Goal: Information Seeking & Learning: Learn about a topic

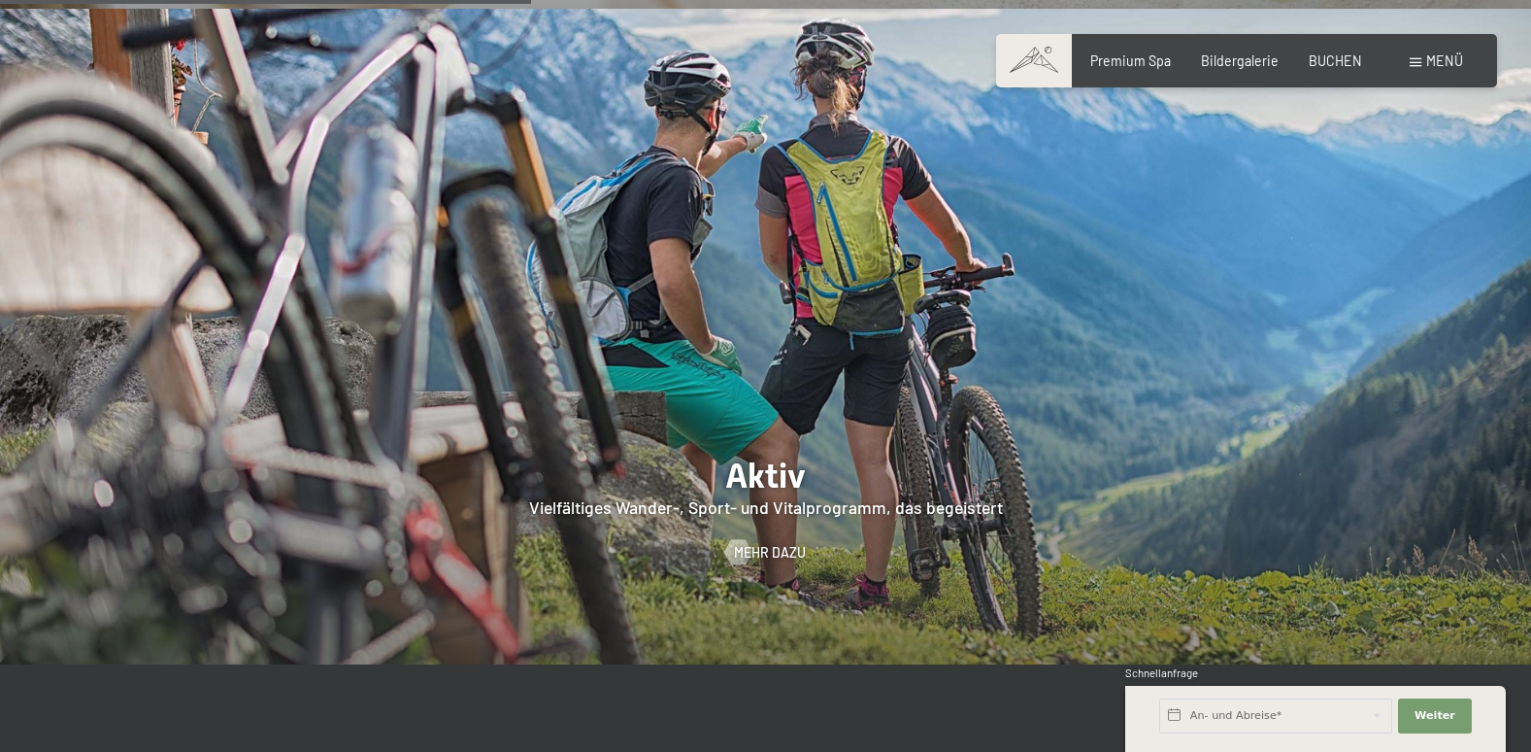
scroll to position [3593, 0]
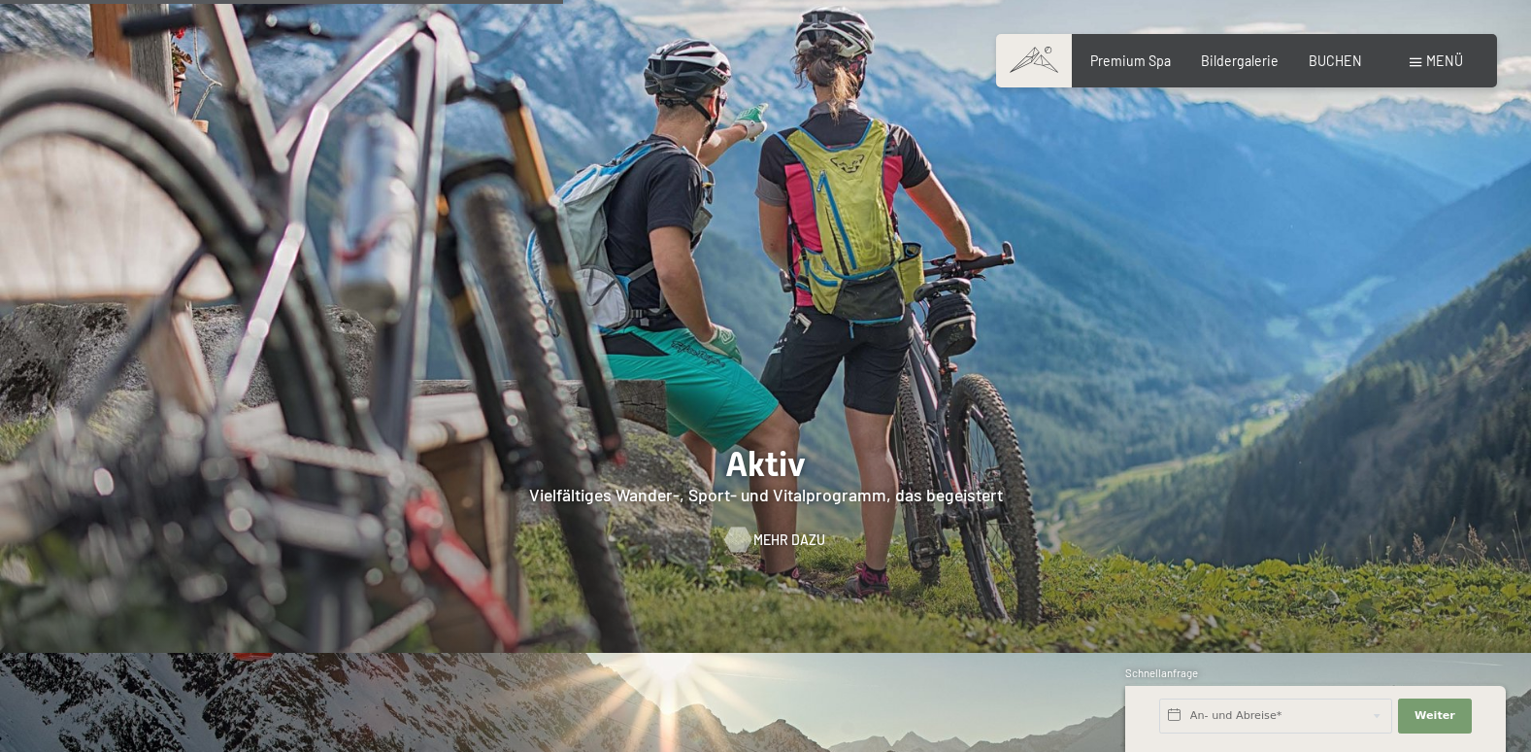
click at [761, 530] on span "Mehr dazu" at bounding box center [790, 539] width 72 height 19
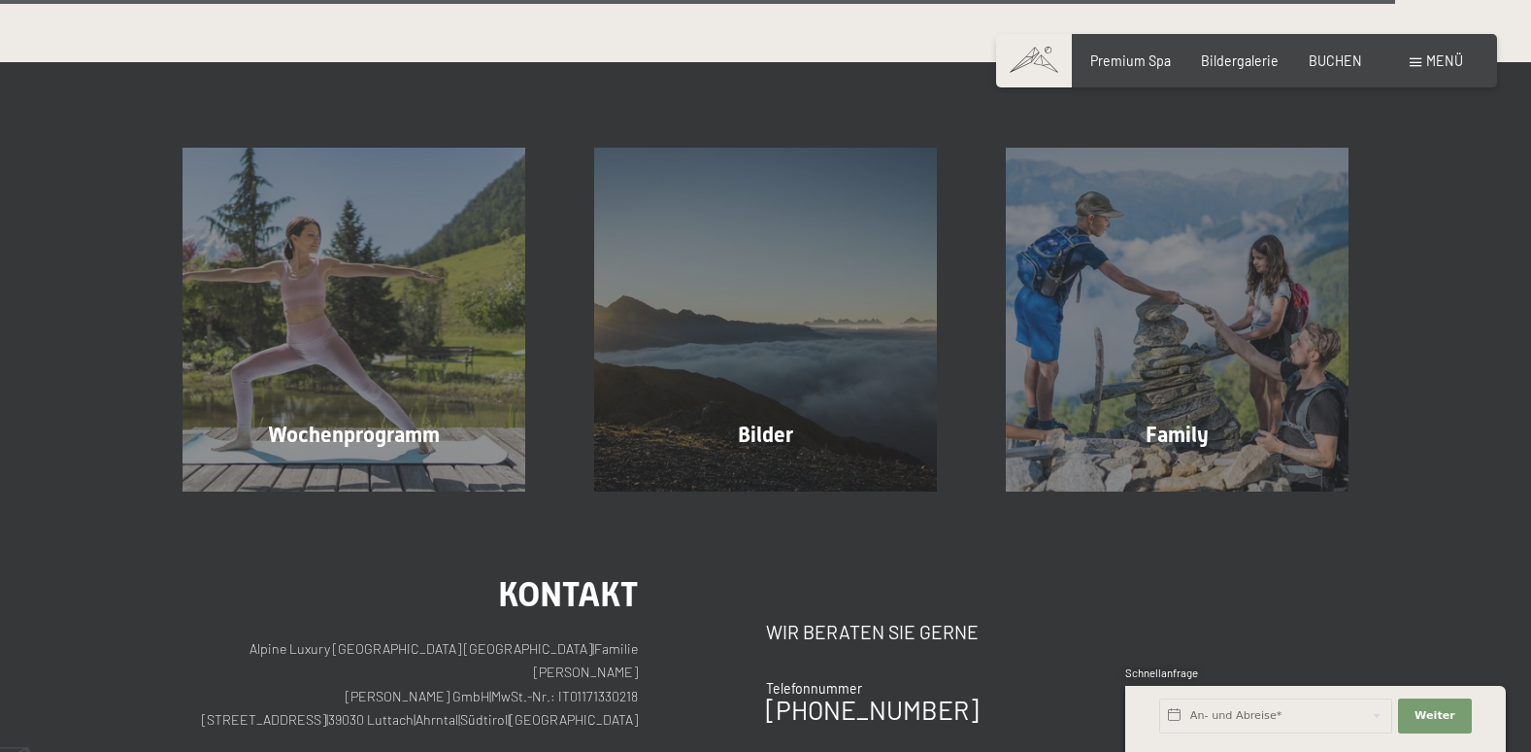
scroll to position [4662, 0]
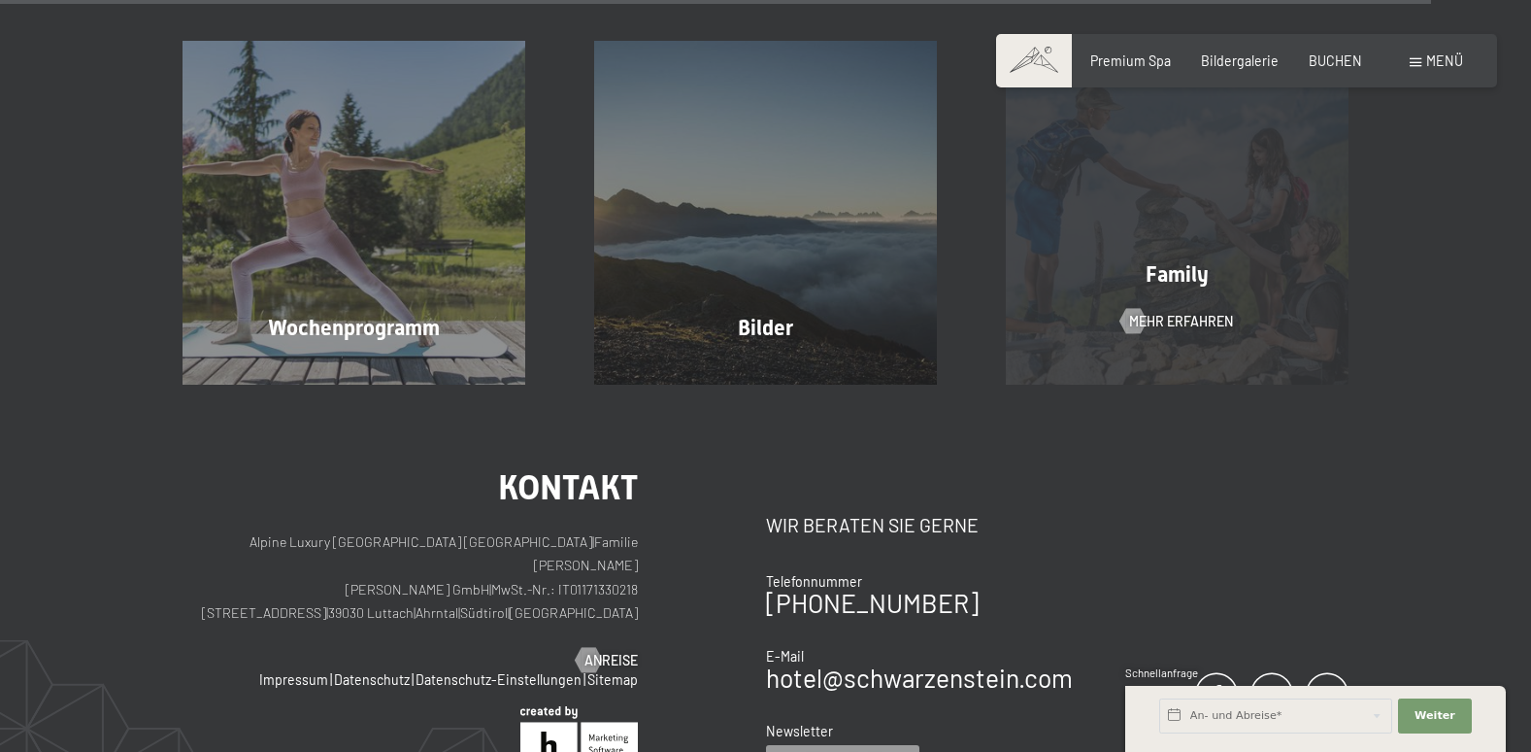
click at [1191, 184] on div "Family Mehr erfahren" at bounding box center [1177, 212] width 412 height 343
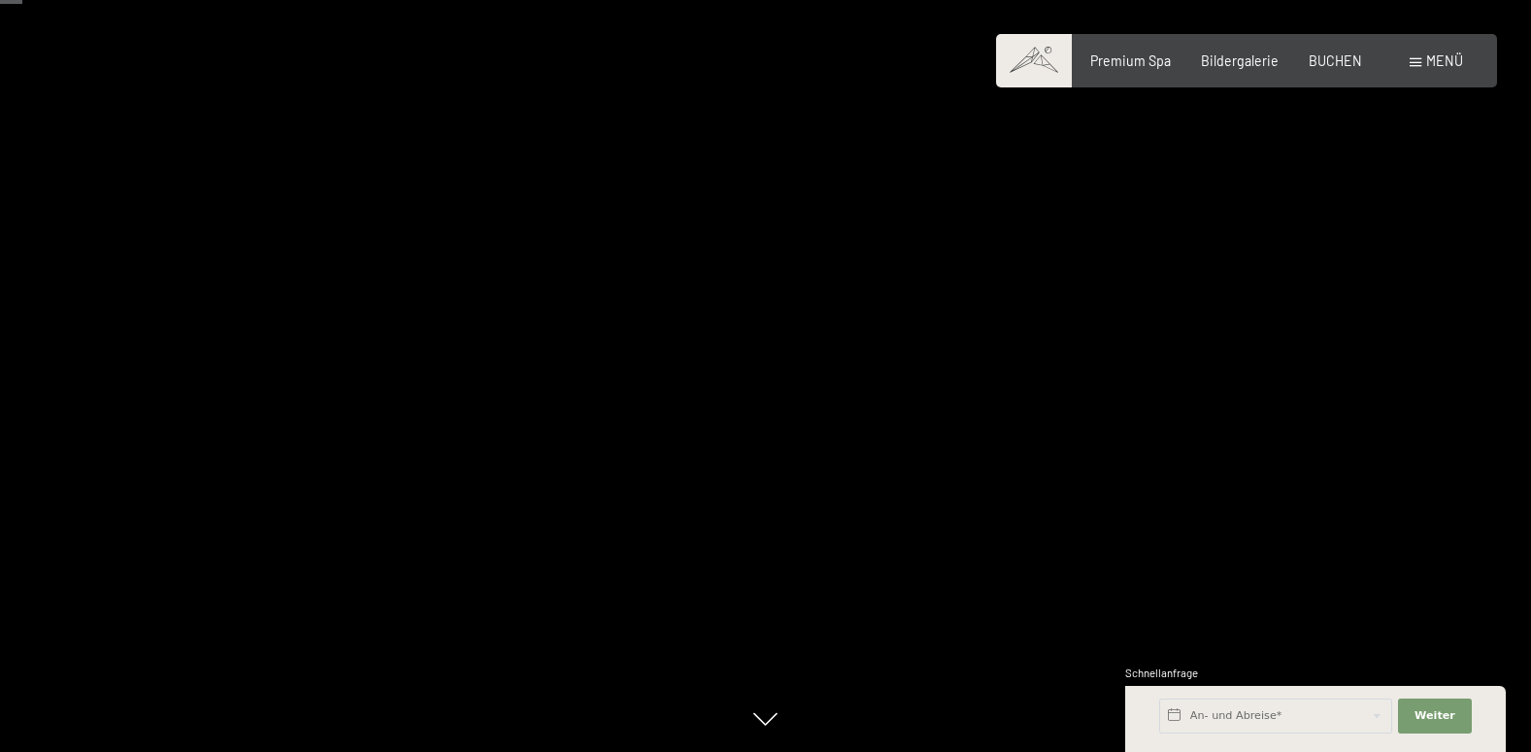
click at [1322, 691] on div "Carousel Page 2" at bounding box center [1321, 696] width 10 height 10
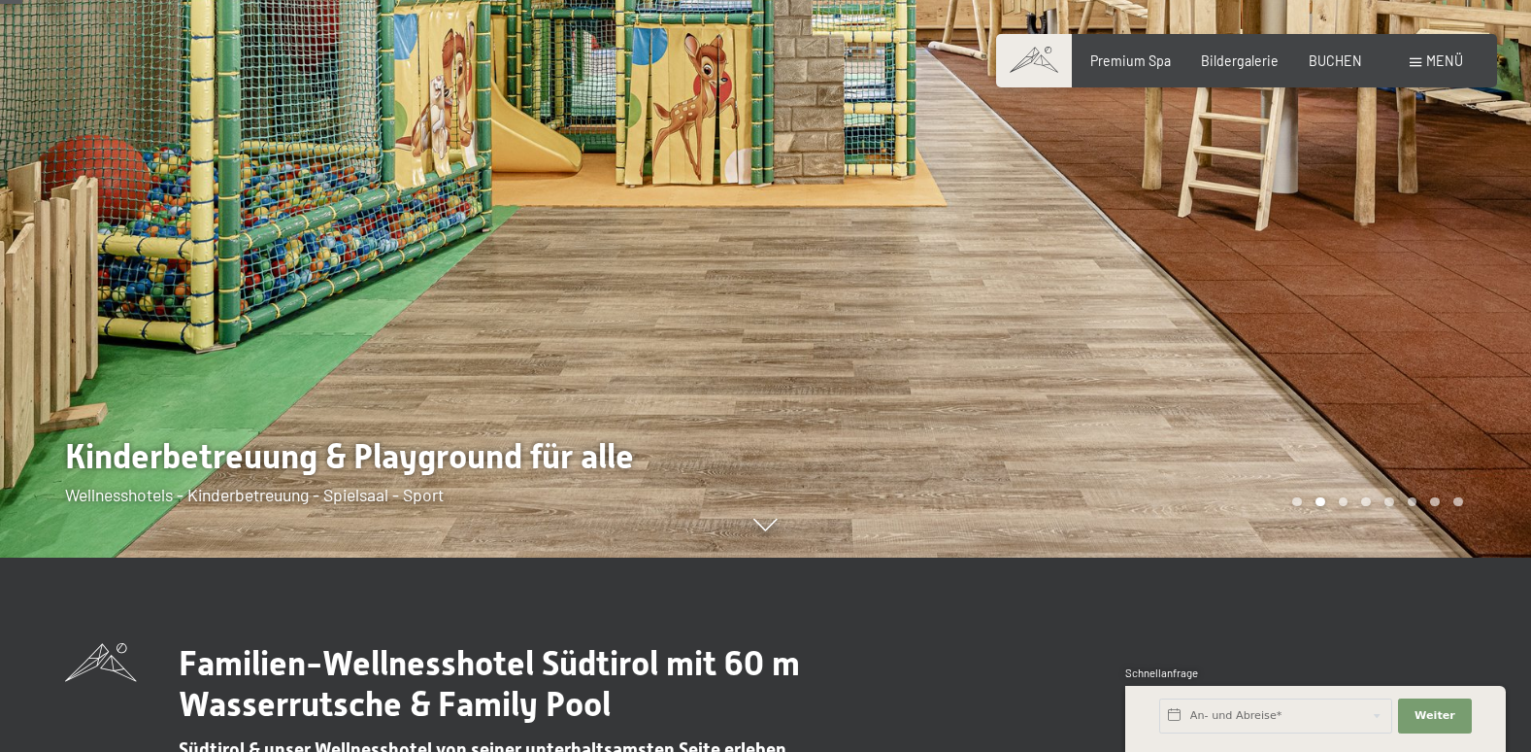
click at [1347, 503] on div "Carousel Page 3" at bounding box center [1344, 502] width 10 height 10
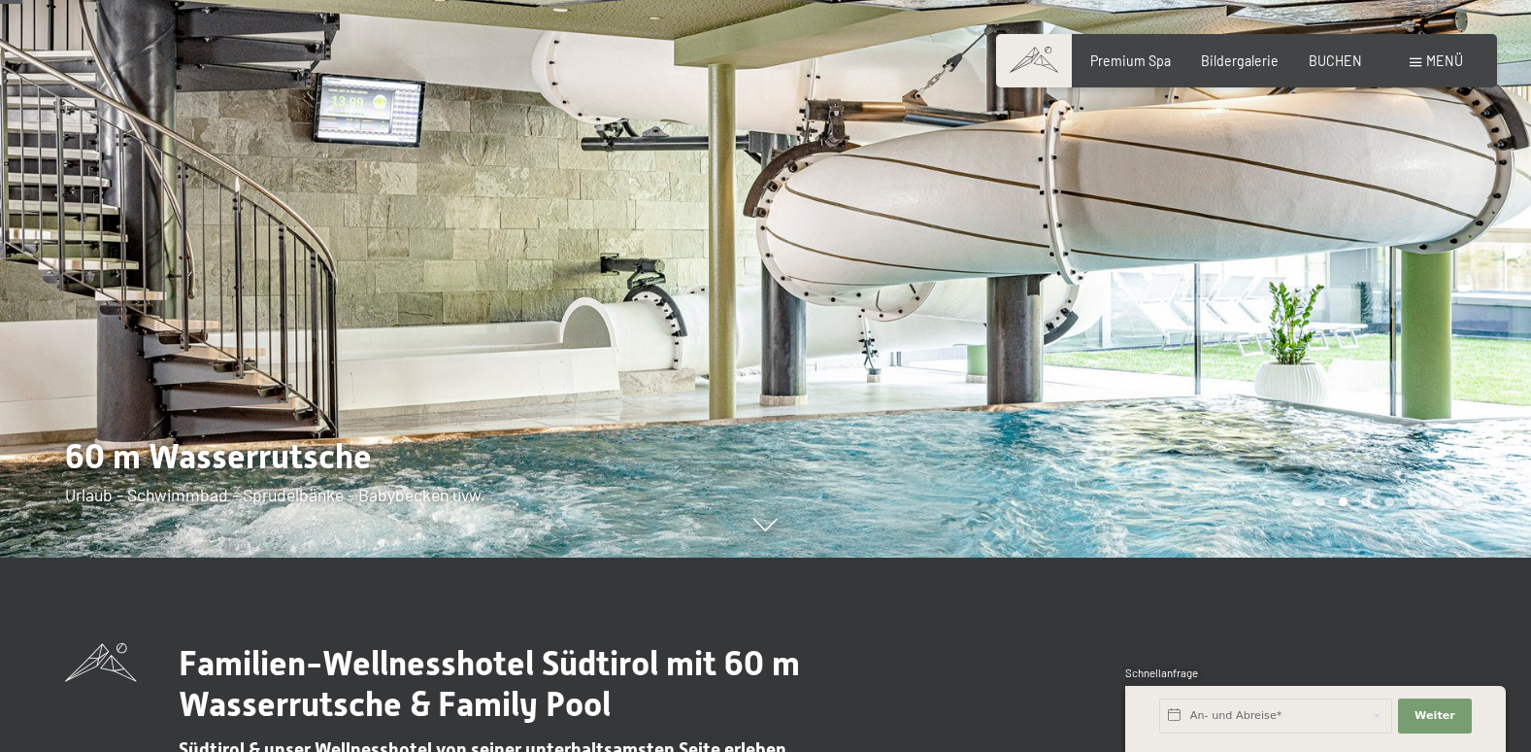
click at [1365, 500] on div "Carousel Page 4" at bounding box center [1367, 502] width 10 height 10
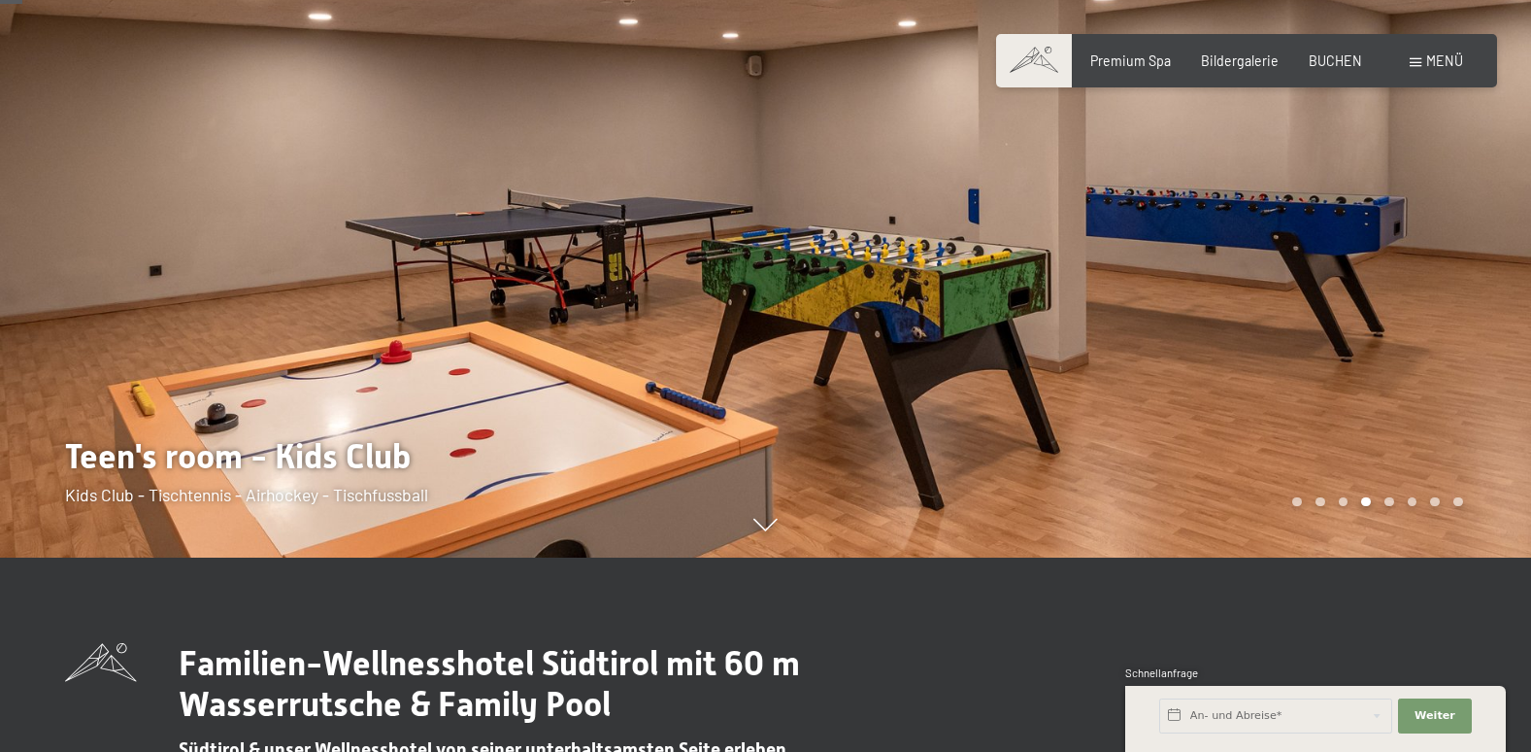
click at [1397, 497] on div "Carousel Pagination" at bounding box center [1374, 502] width 177 height 10
click at [1387, 501] on div "Carousel Page 5" at bounding box center [1390, 502] width 10 height 10
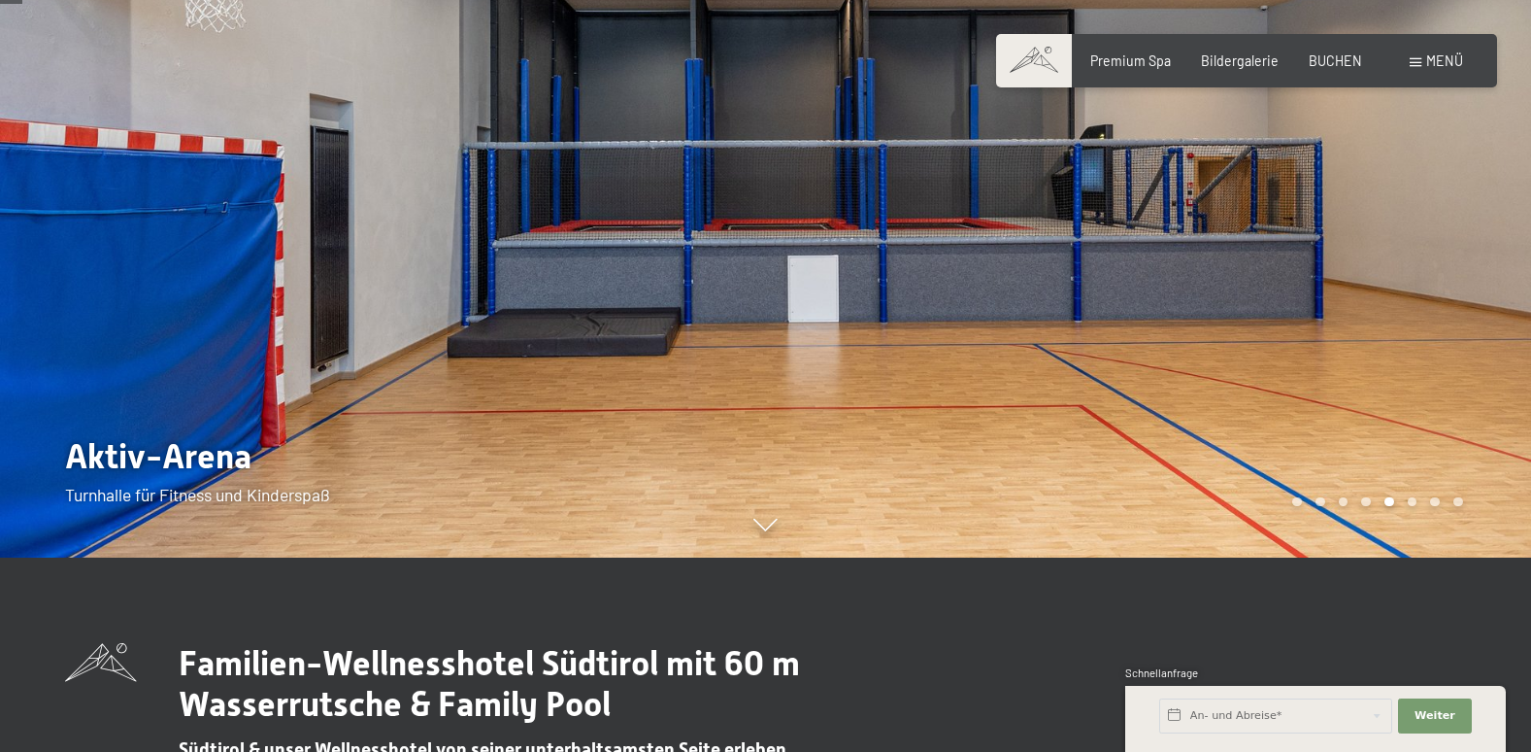
click at [1415, 500] on div "Carousel Page 6" at bounding box center [1413, 502] width 10 height 10
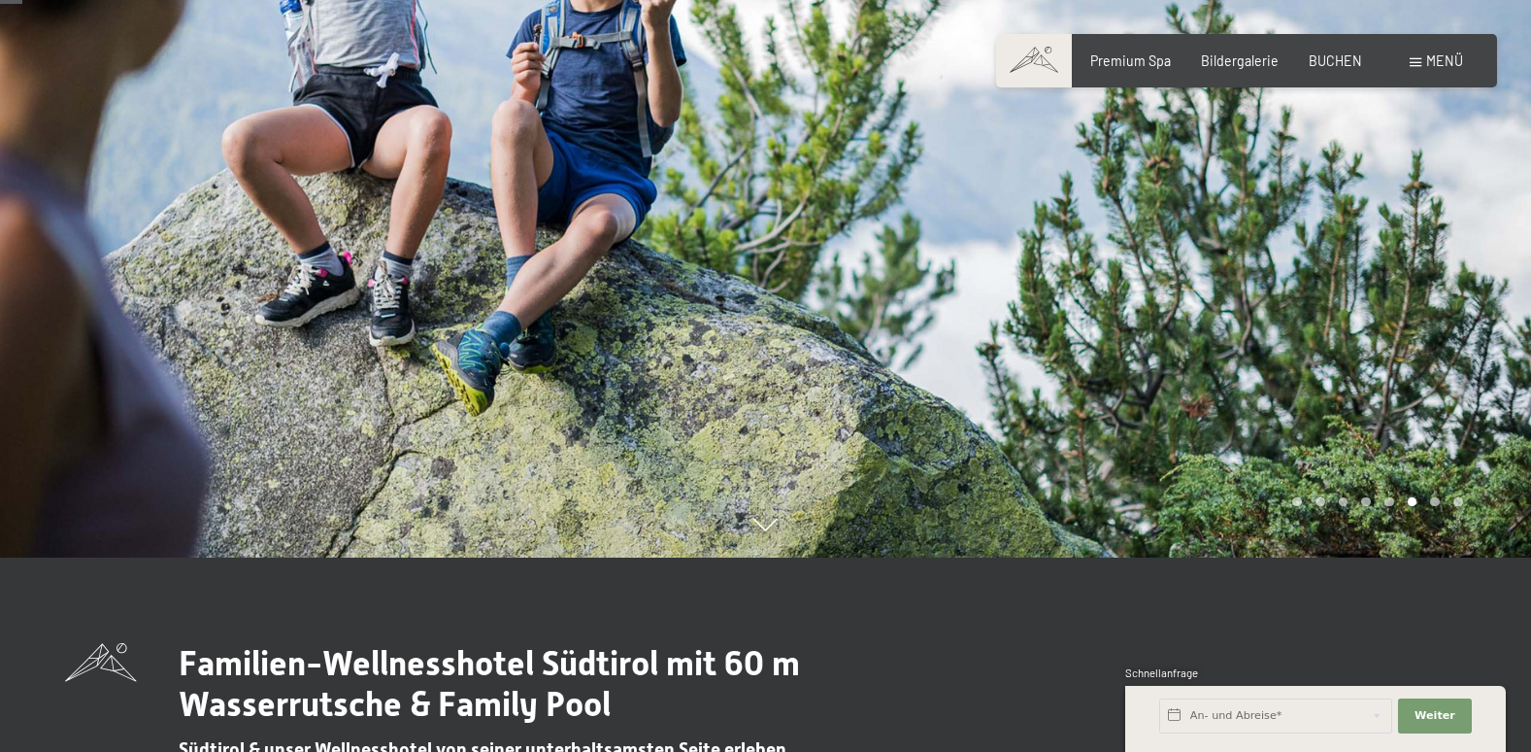
click at [1438, 500] on div "Carousel Page 7" at bounding box center [1435, 502] width 10 height 10
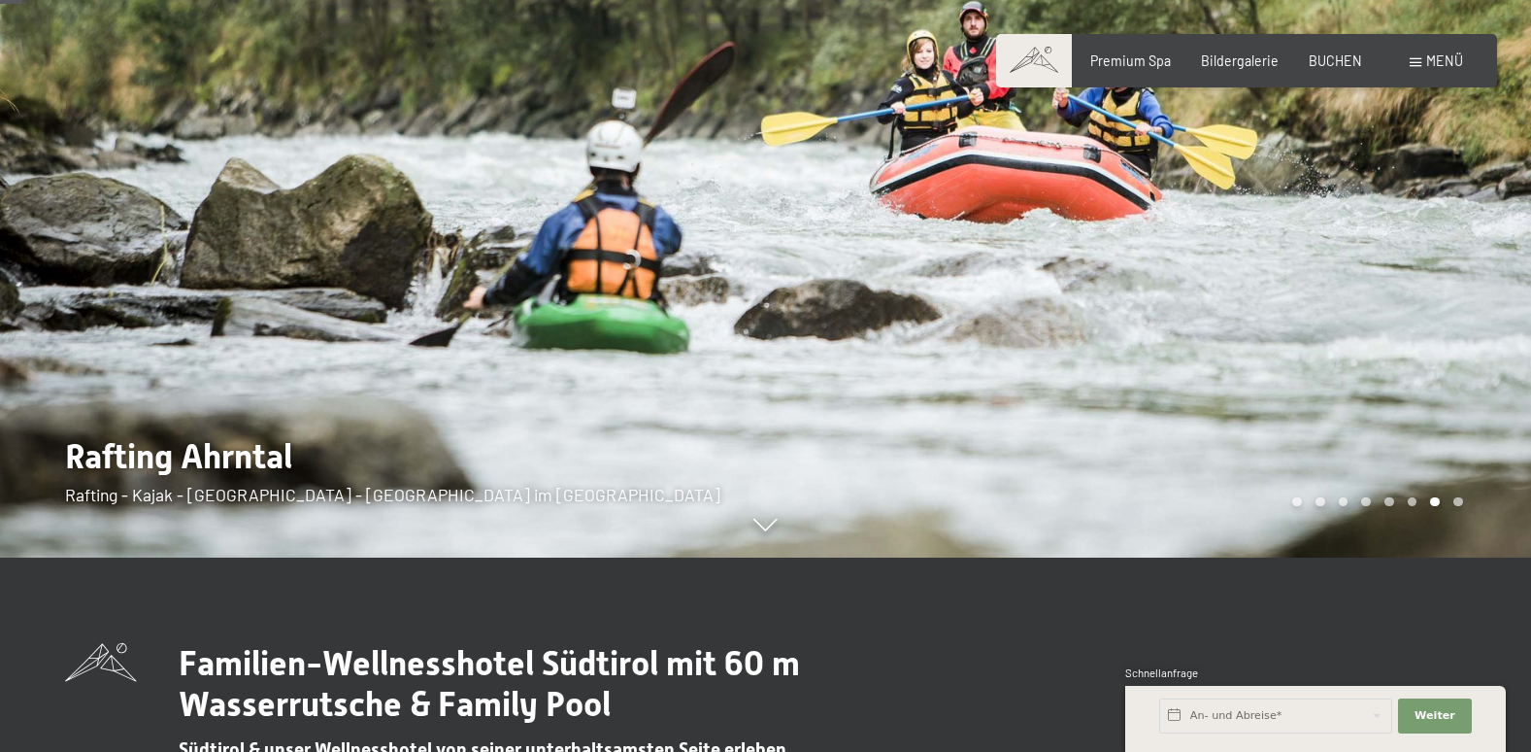
click at [1458, 508] on div at bounding box center [1149, 182] width 766 height 752
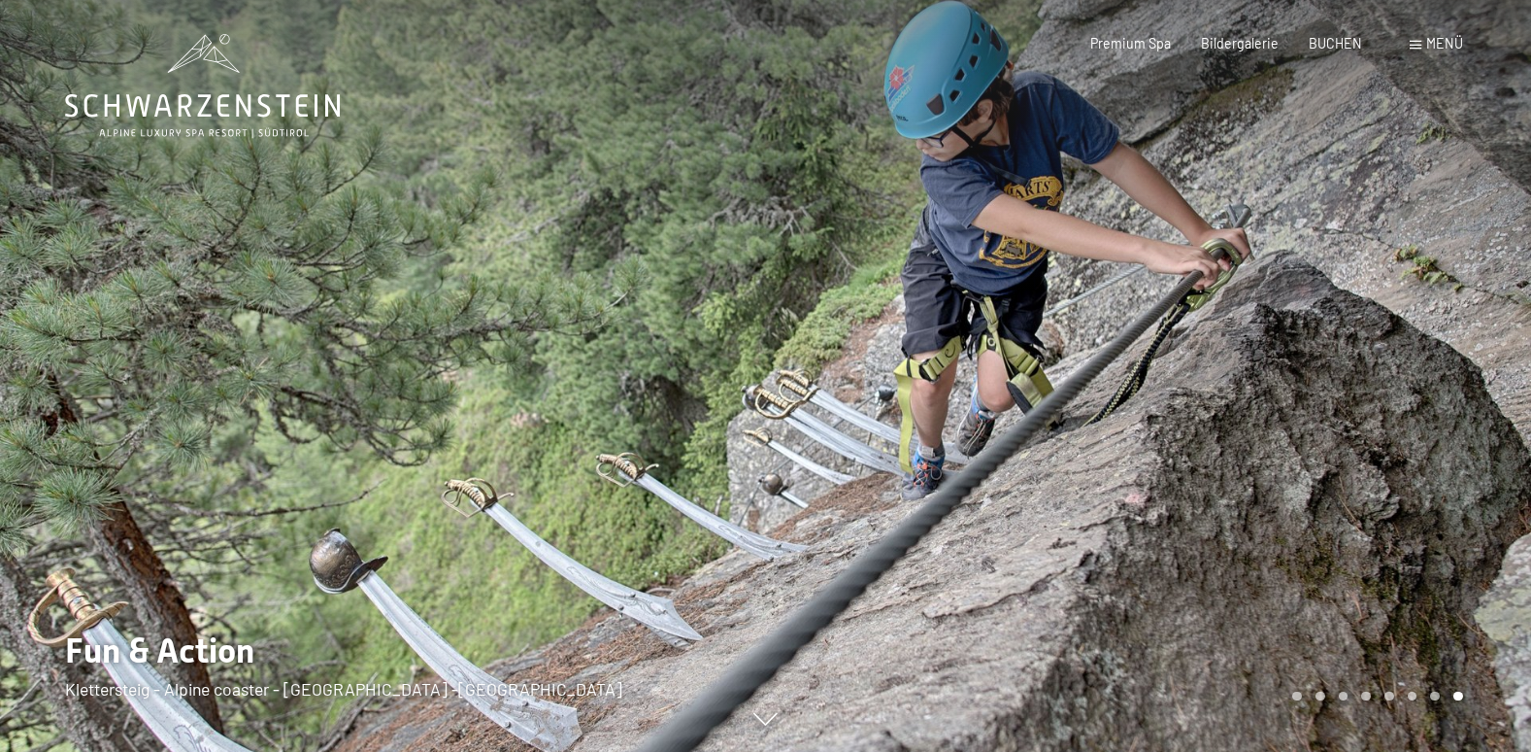
click at [1253, 51] on div "Premium Spa Bildergalerie BUCHEN" at bounding box center [1211, 43] width 362 height 19
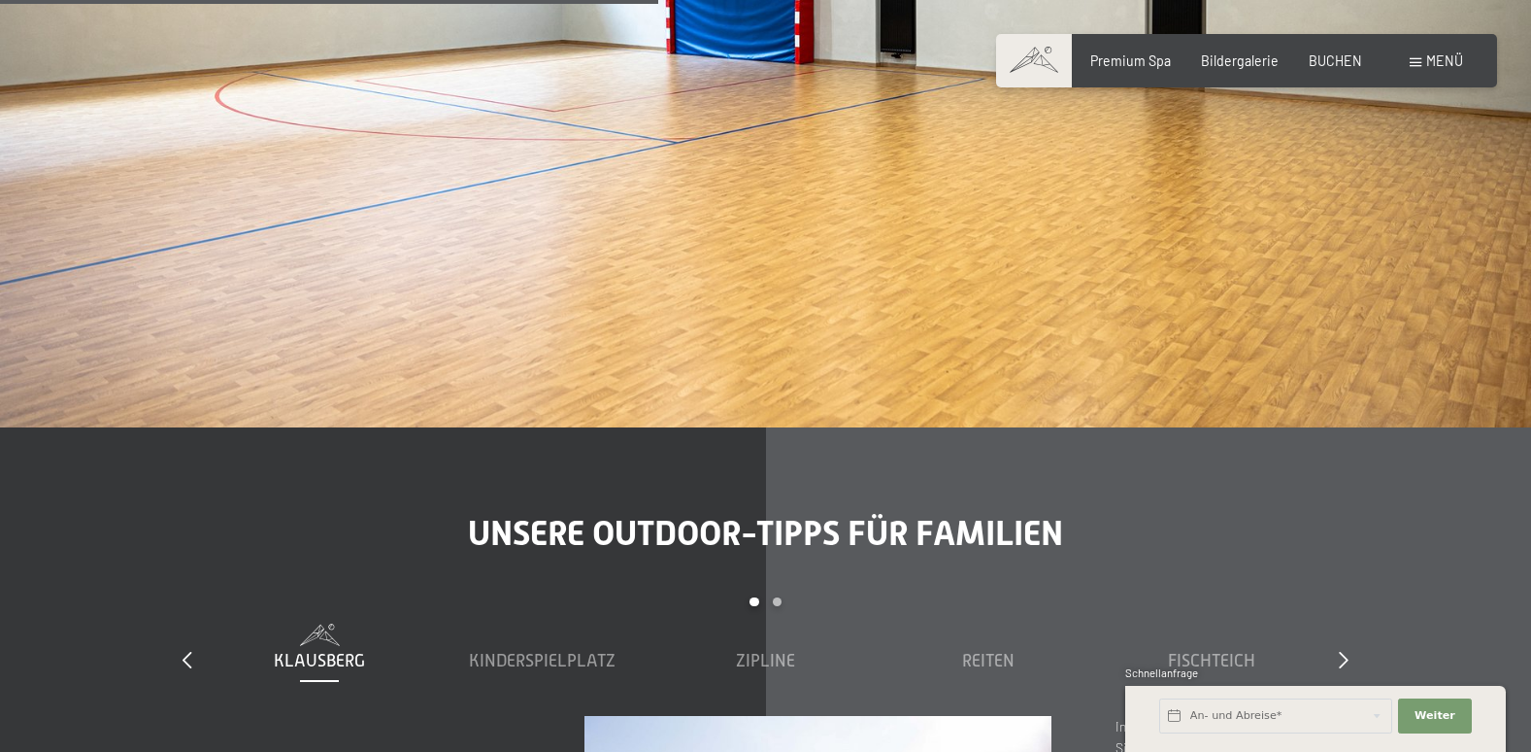
scroll to position [5633, 0]
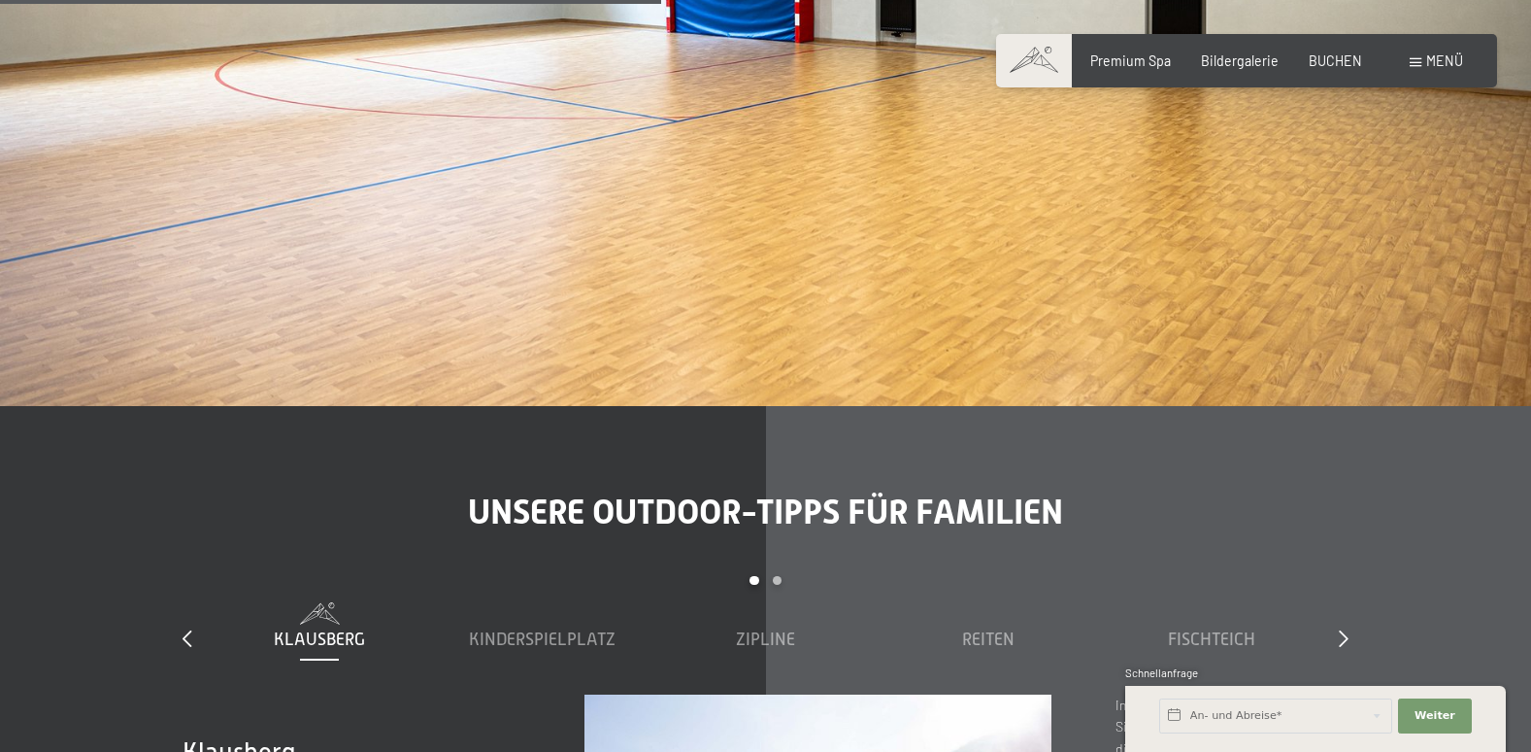
click at [1425, 66] on div "Menü" at bounding box center [1436, 60] width 53 height 19
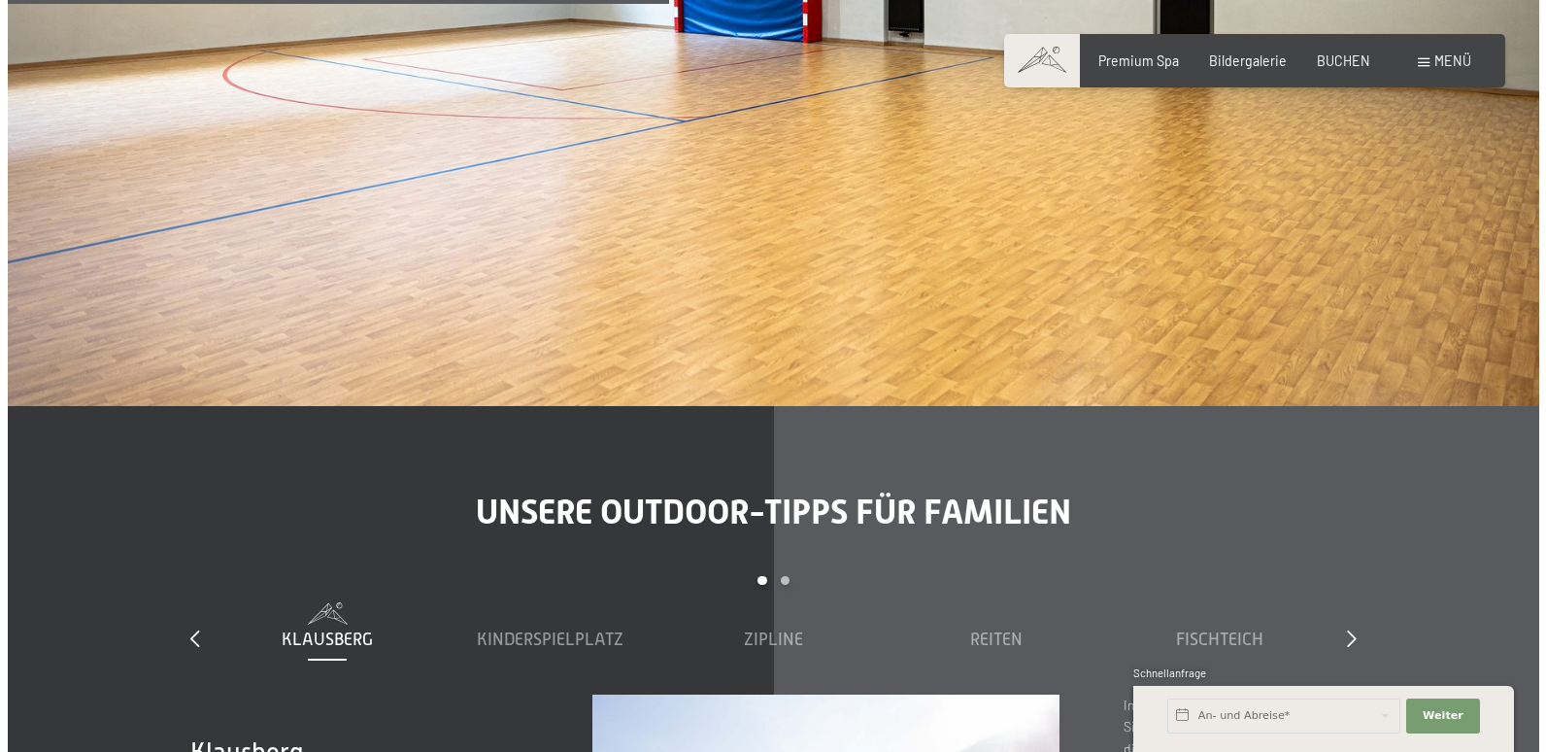
scroll to position [5656, 0]
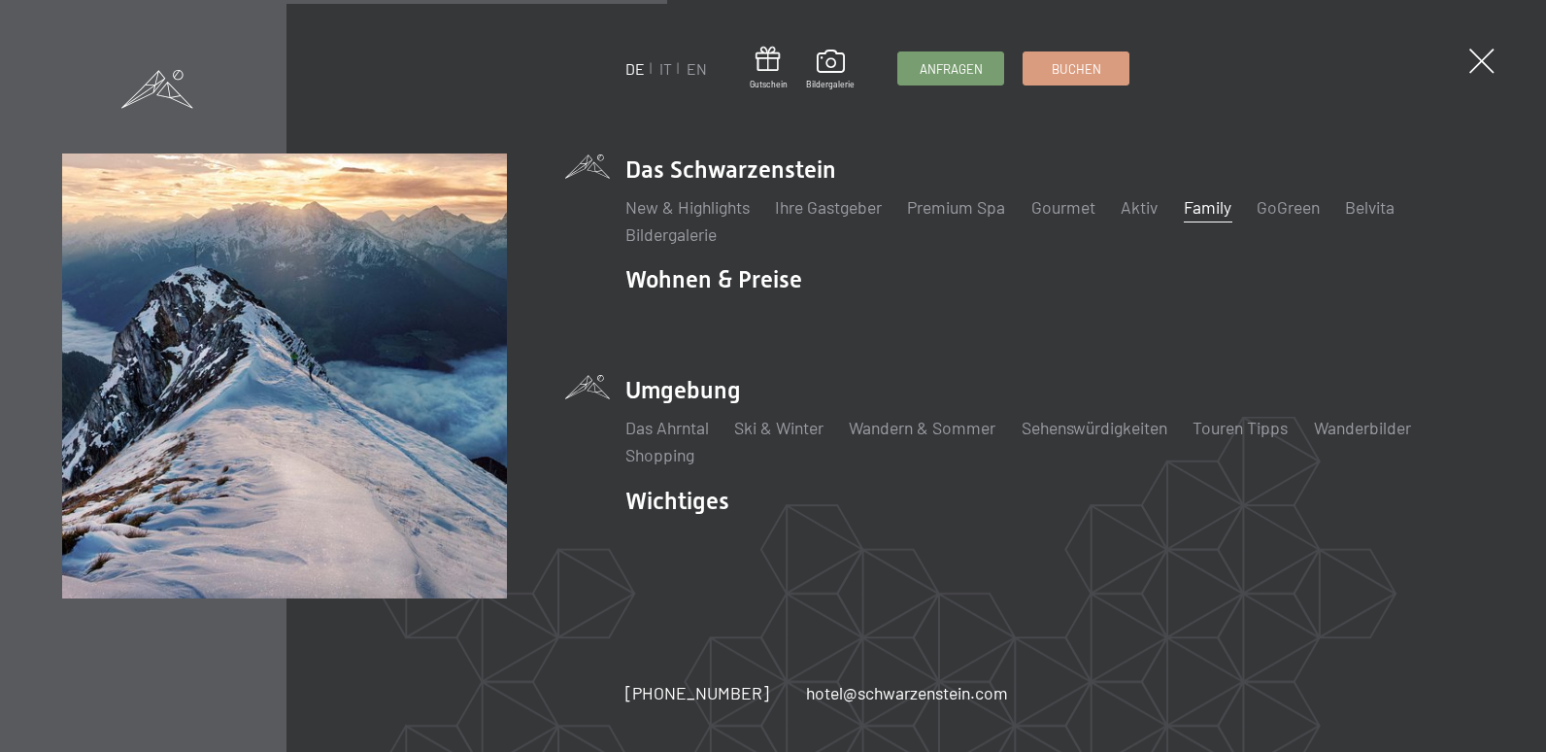
click at [658, 374] on li "Umgebung Das Ahrntal Ski & Winter Skifahren Skischule Wandern & Sommer Wandern …" at bounding box center [1054, 420] width 859 height 93
click at [589, 387] on div "DE IT EN Gutschein Bildergalerie Anfragen Buchen DE IT EN Das Schwarzenstein Ne…" at bounding box center [773, 375] width 1423 height 445
click at [883, 423] on link "Wandern & Sommer" at bounding box center [922, 427] width 147 height 21
click at [1228, 422] on link "Touren Tipps" at bounding box center [1240, 427] width 95 height 21
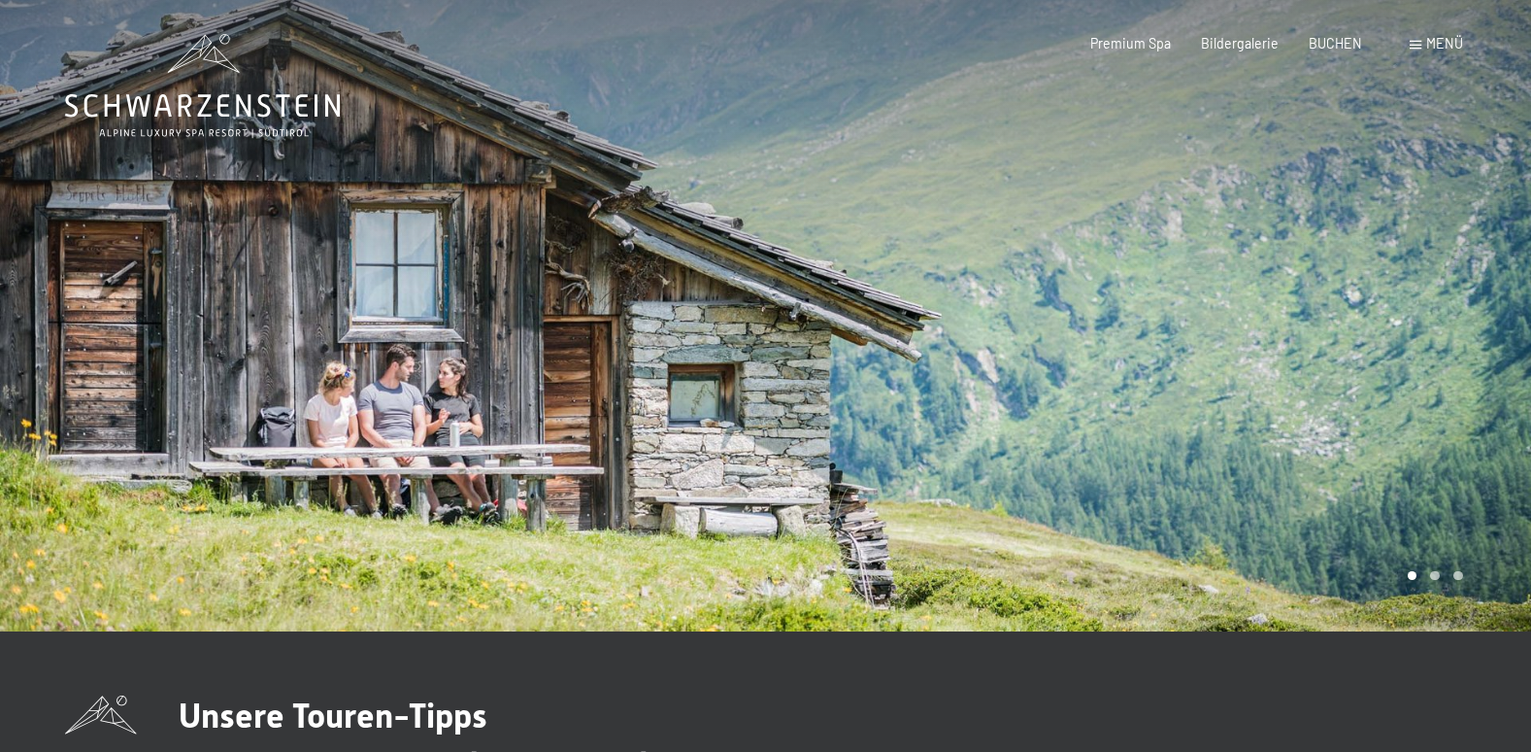
click at [1430, 574] on div "Carousel Page 2" at bounding box center [1435, 576] width 10 height 10
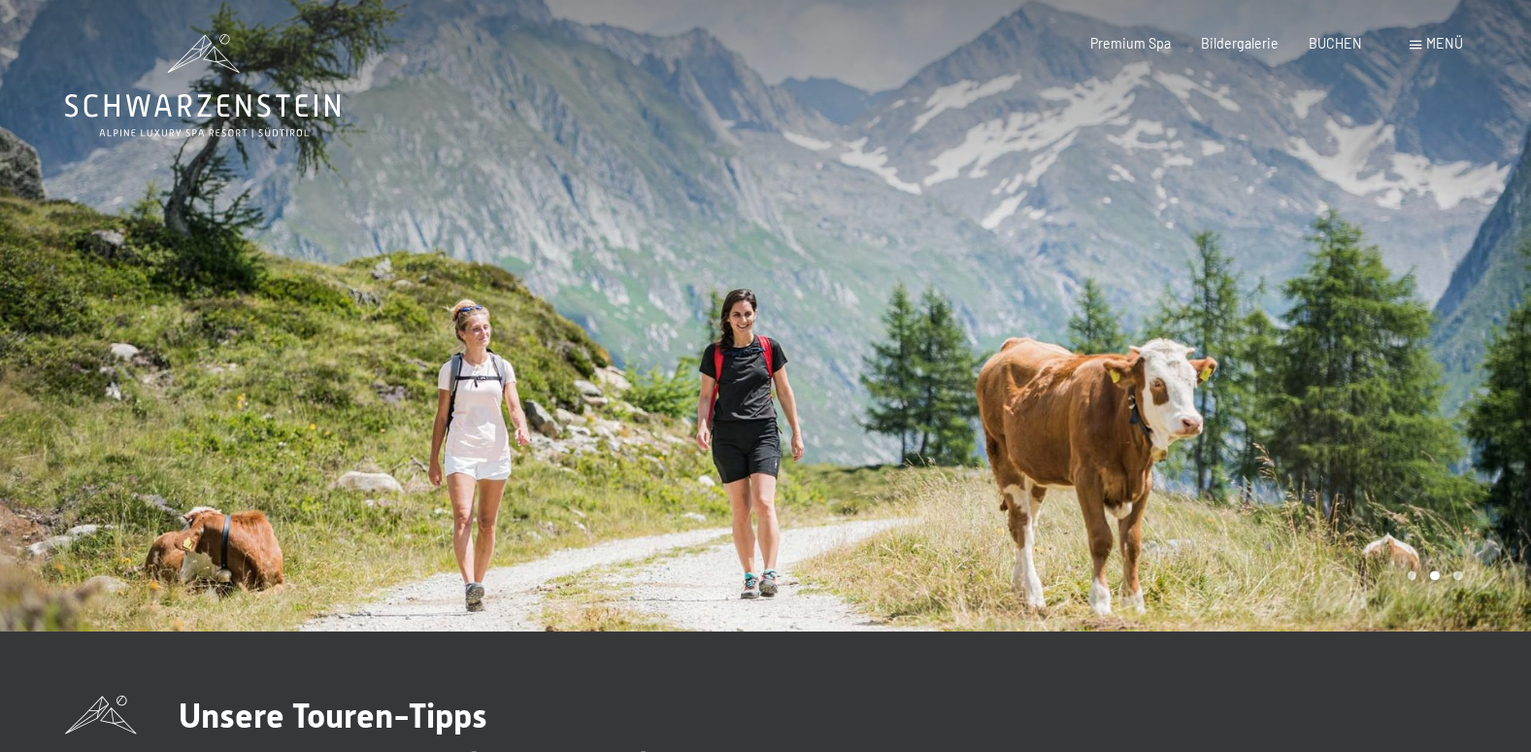
click at [1465, 576] on div at bounding box center [1149, 315] width 766 height 631
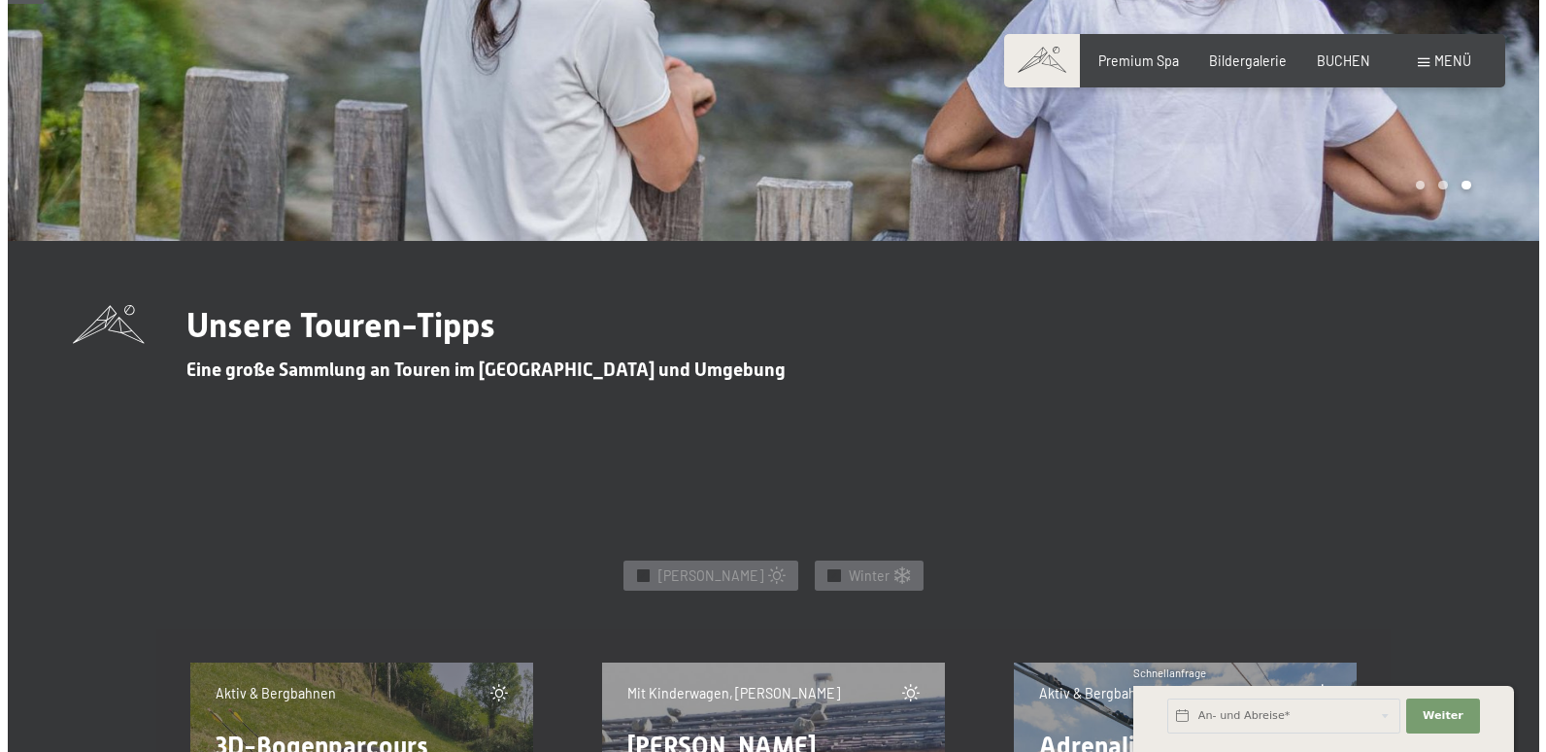
scroll to position [777, 0]
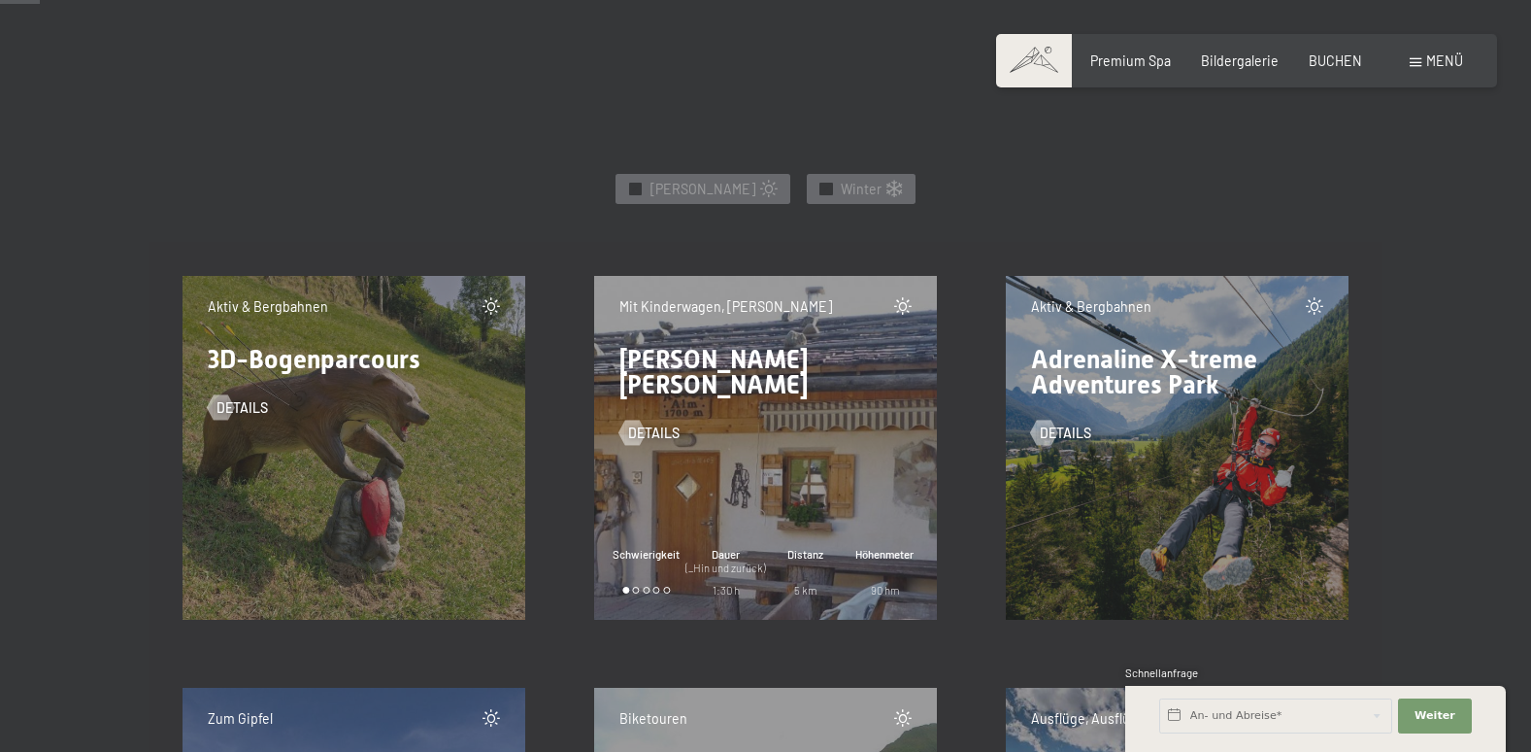
click at [1418, 53] on div "Menü" at bounding box center [1436, 60] width 53 height 19
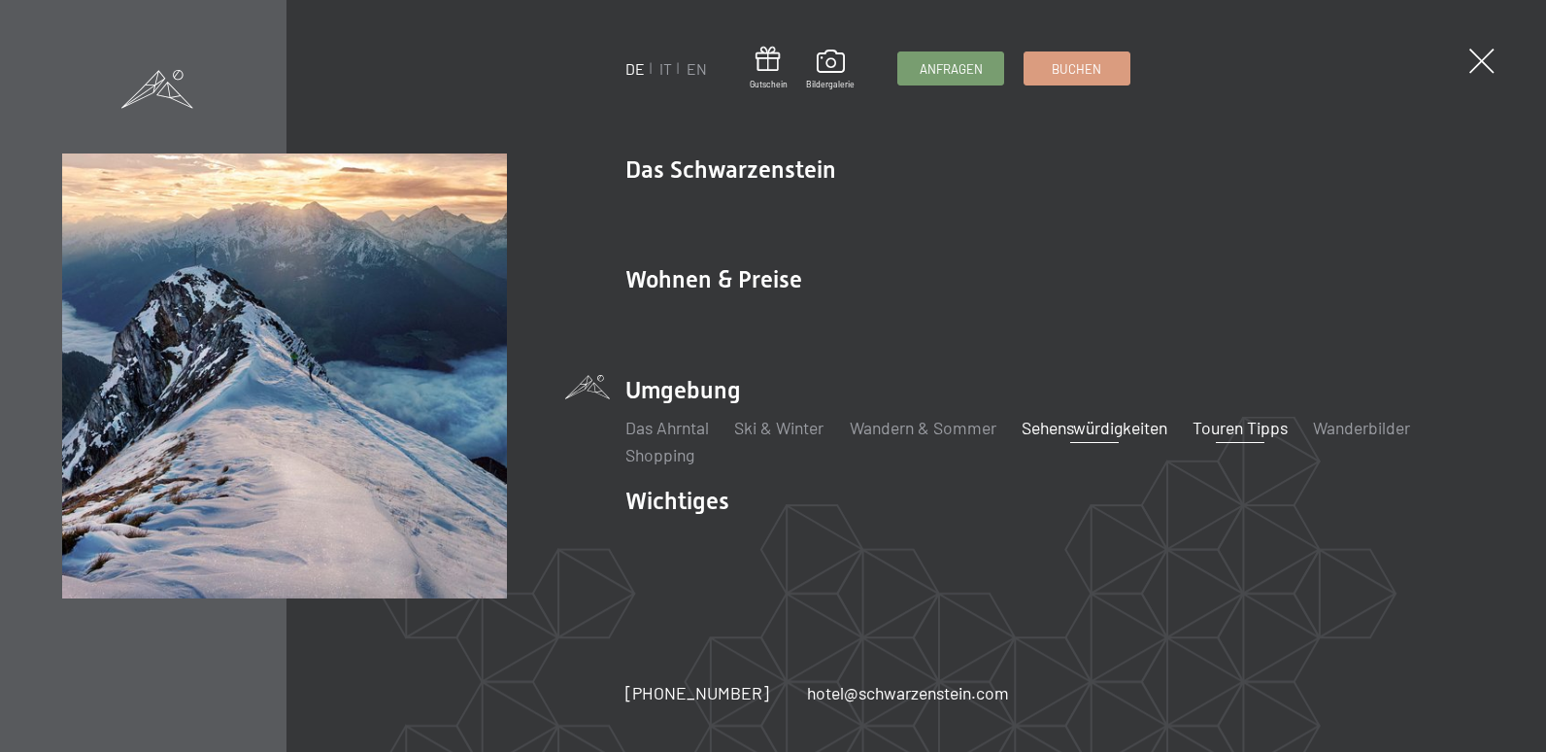
click at [1111, 424] on link "Sehenswürdigkeiten" at bounding box center [1095, 427] width 146 height 21
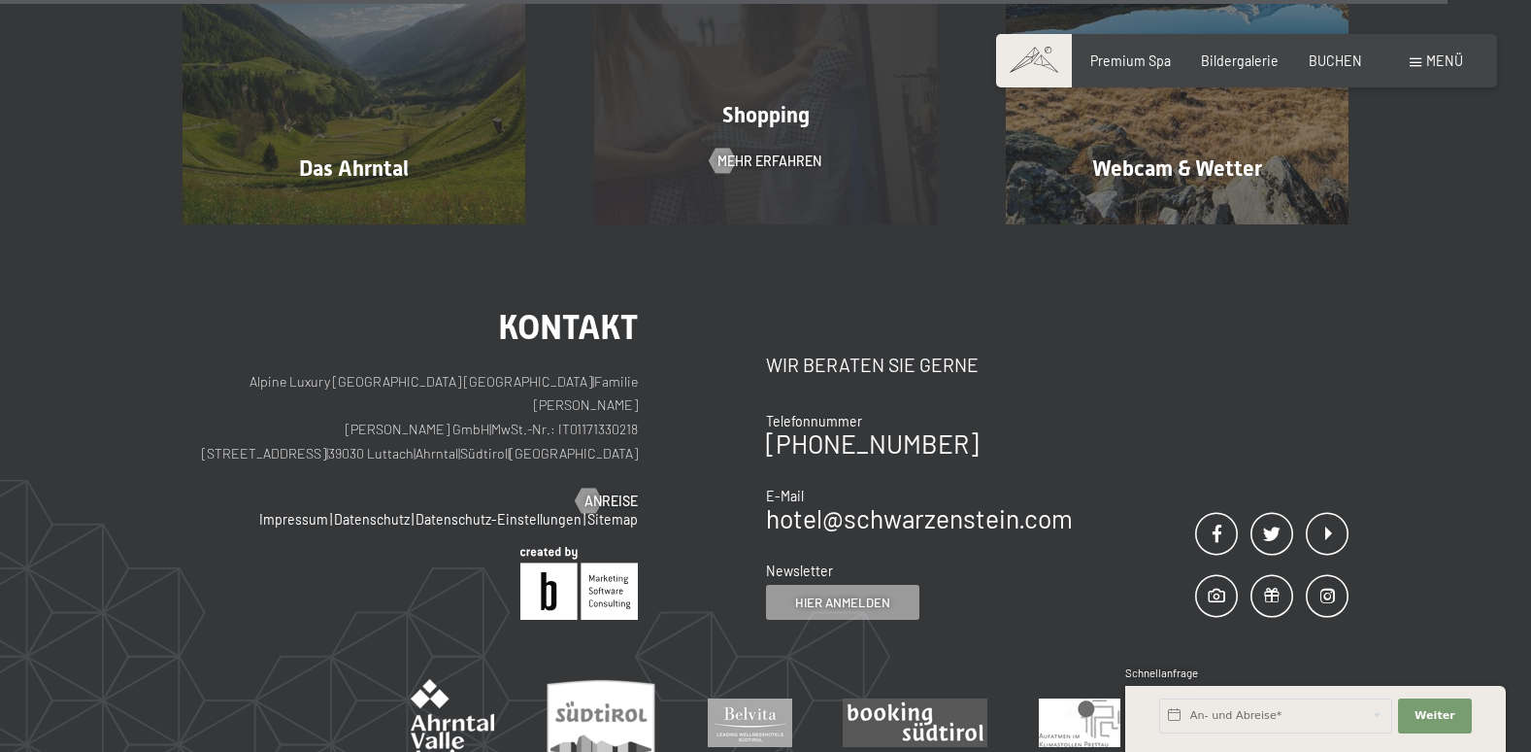
scroll to position [4273, 0]
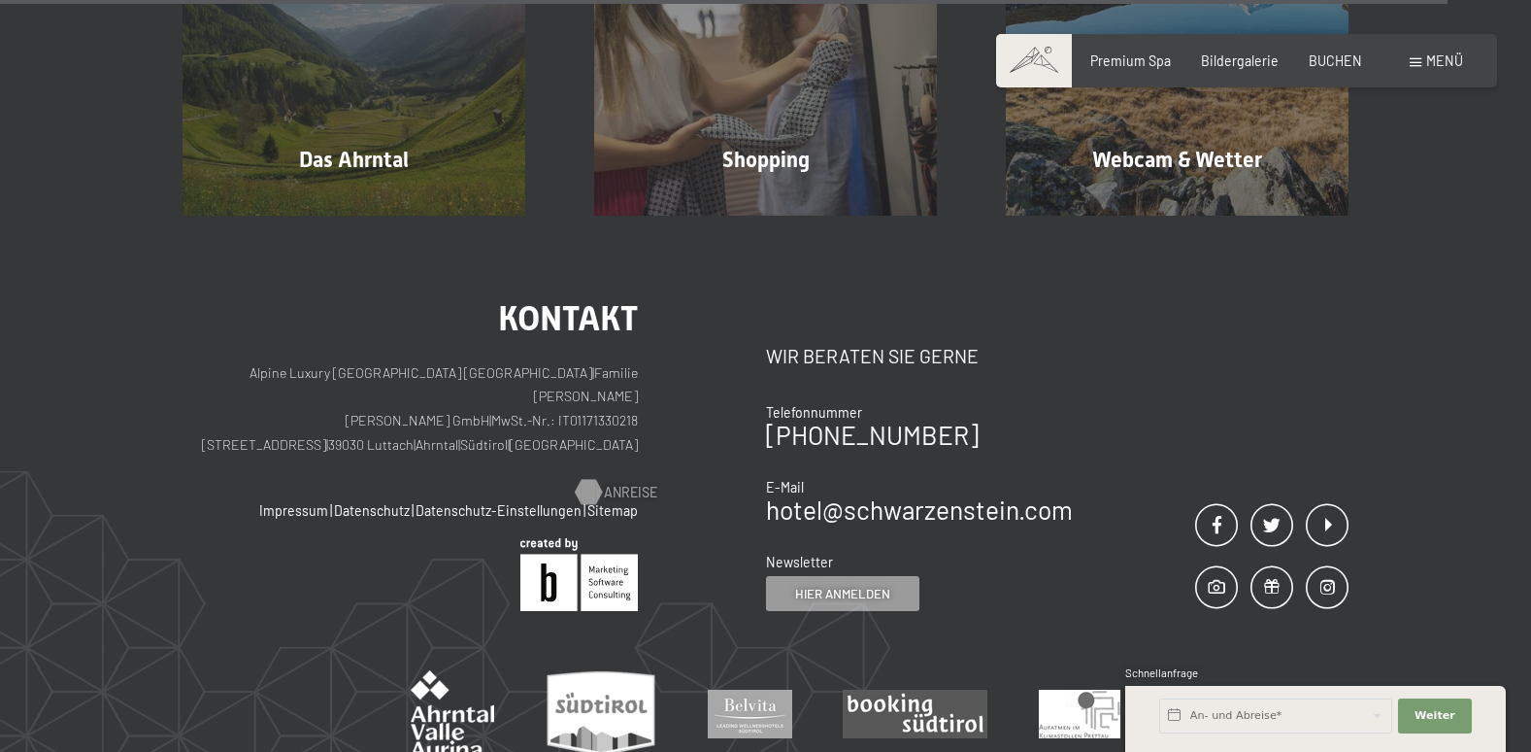
click at [608, 483] on span "Anreise" at bounding box center [630, 492] width 53 height 19
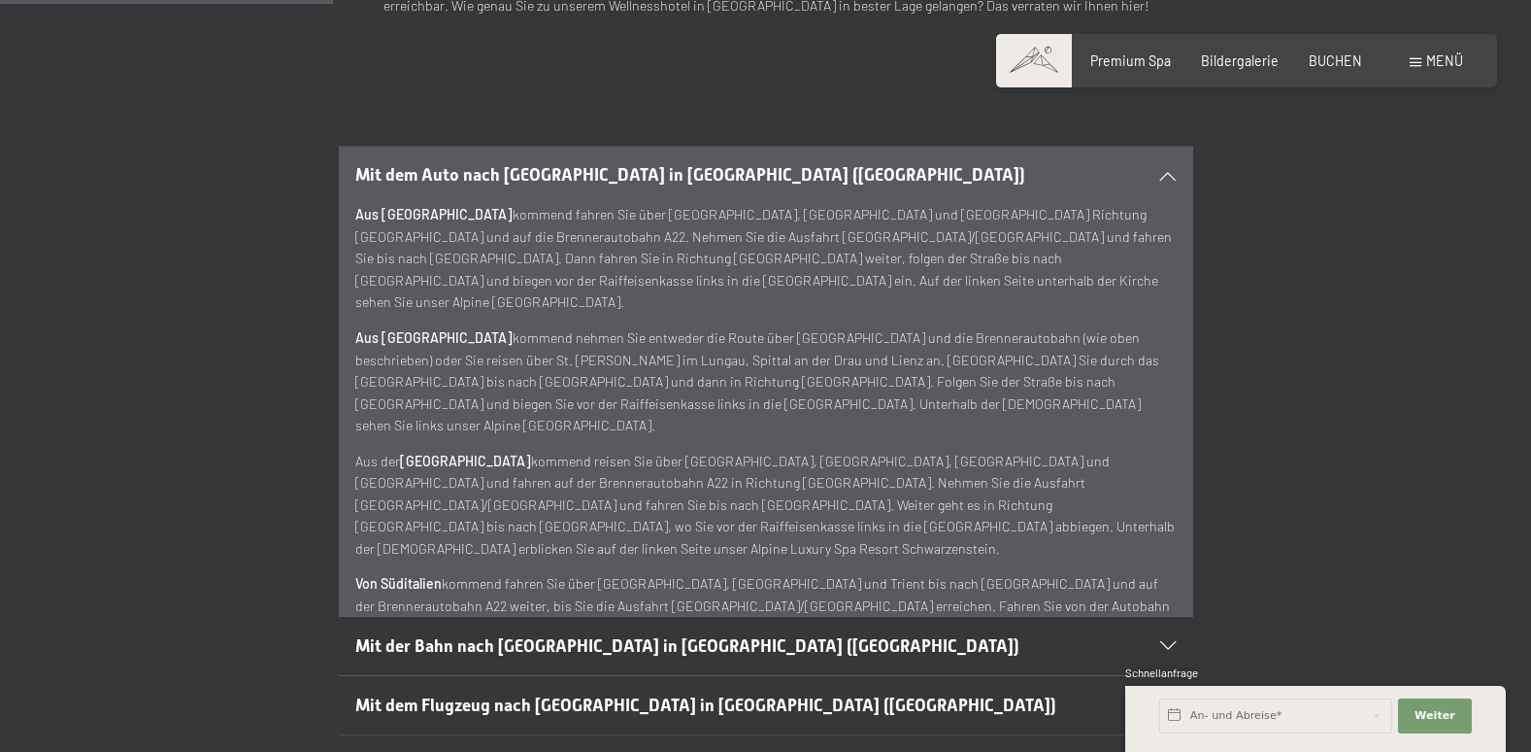
scroll to position [388, 0]
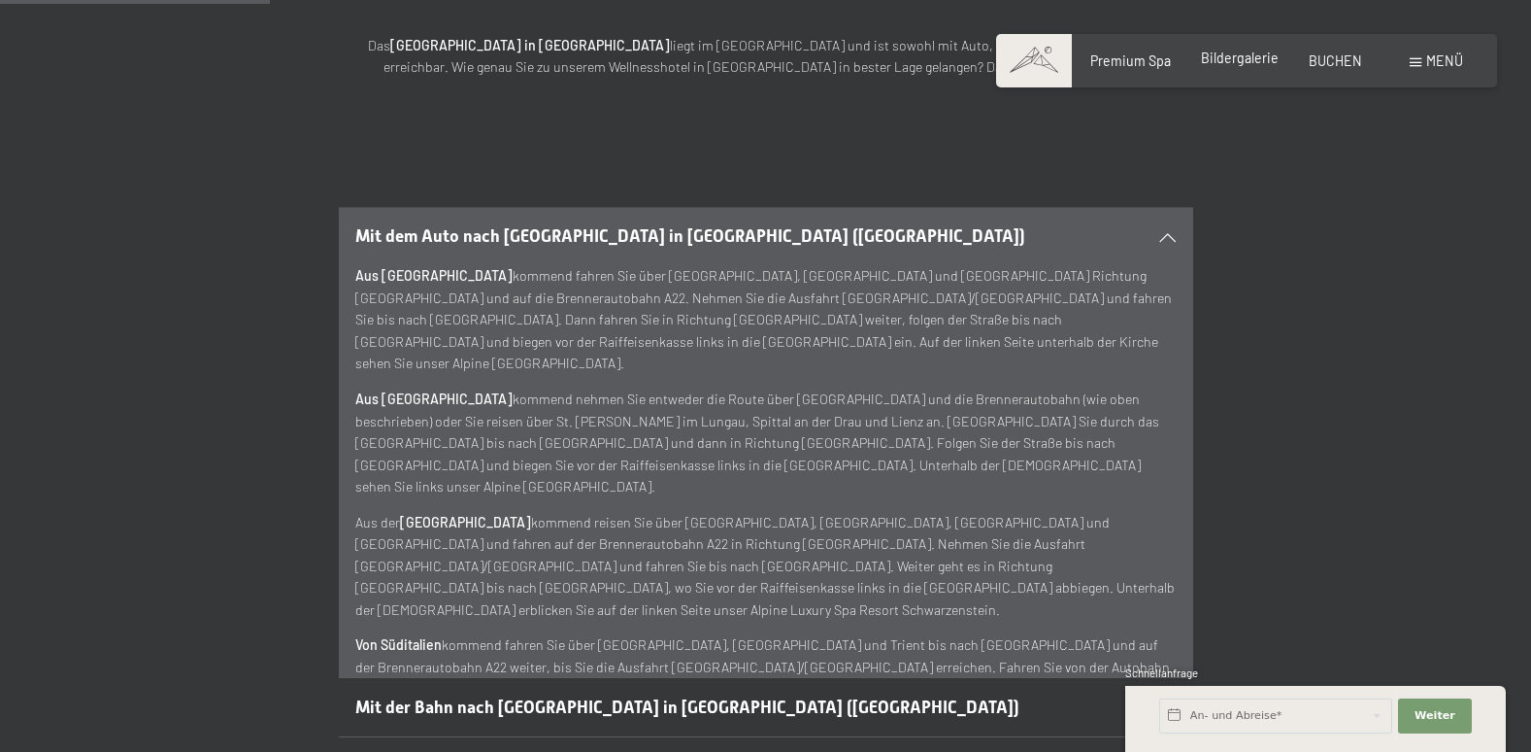
click at [1242, 63] on span "Bildergalerie" at bounding box center [1240, 58] width 78 height 17
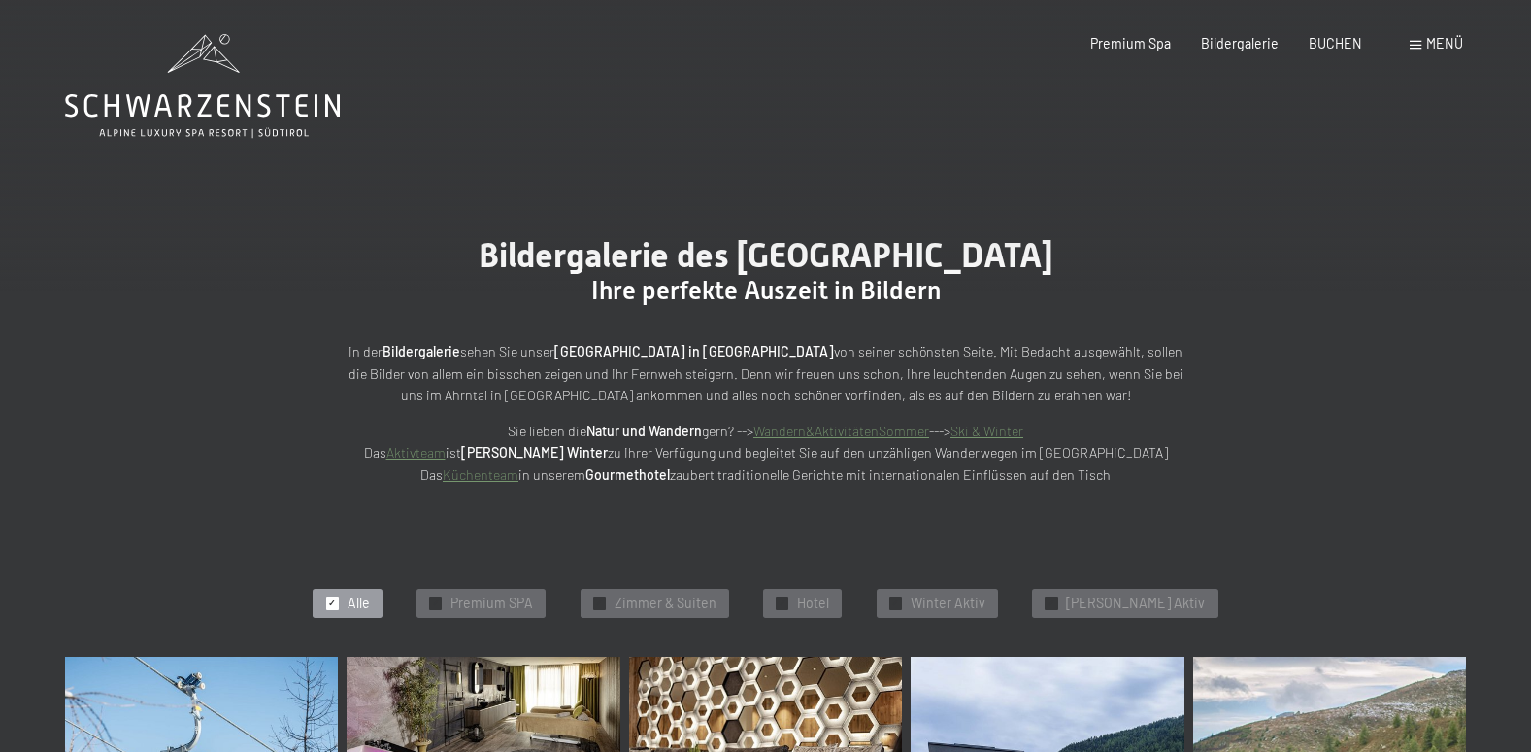
click at [245, 113] on icon at bounding box center [202, 86] width 275 height 104
